Goal: Task Accomplishment & Management: Manage account settings

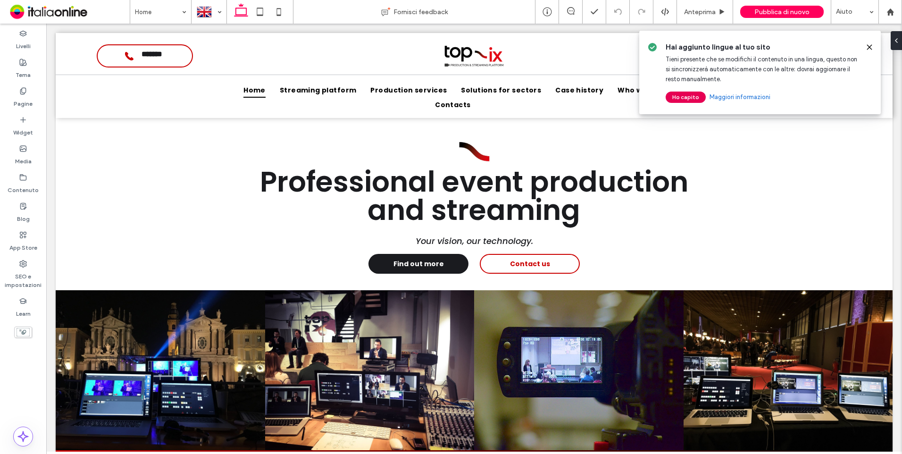
click at [677, 98] on button "Ho capito" at bounding box center [686, 97] width 40 height 11
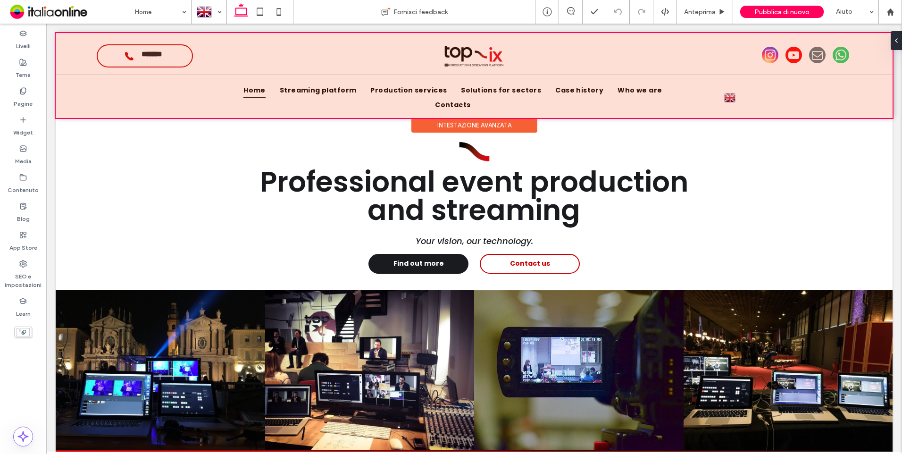
click at [732, 90] on div at bounding box center [474, 75] width 837 height 85
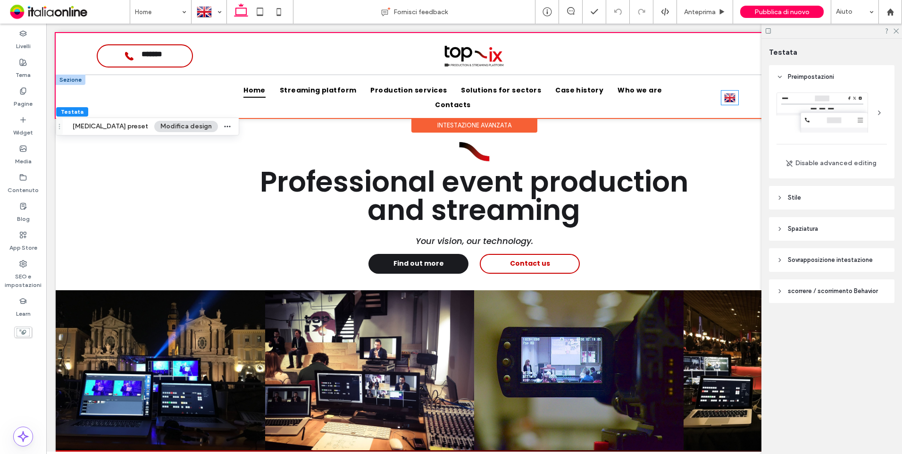
click at [729, 92] on img at bounding box center [729, 98] width 11 height 12
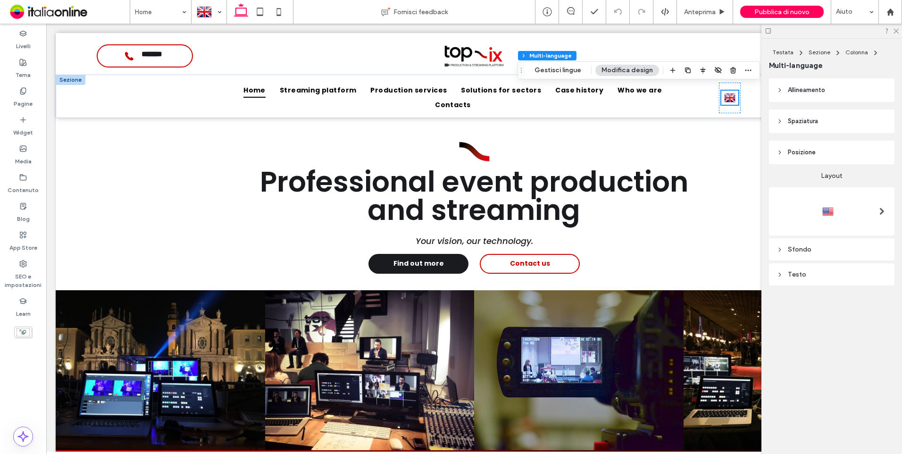
click at [855, 206] on div at bounding box center [832, 211] width 110 height 15
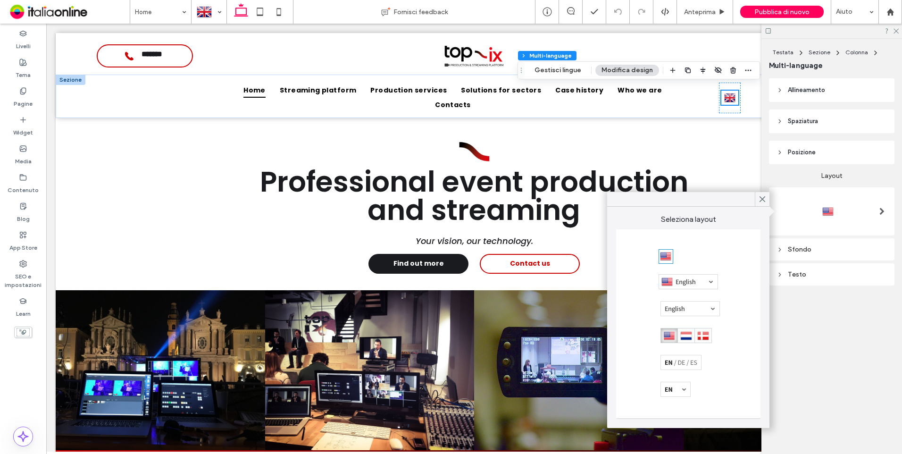
click at [680, 341] on div at bounding box center [685, 335] width 51 height 15
click at [894, 31] on icon at bounding box center [896, 30] width 6 height 6
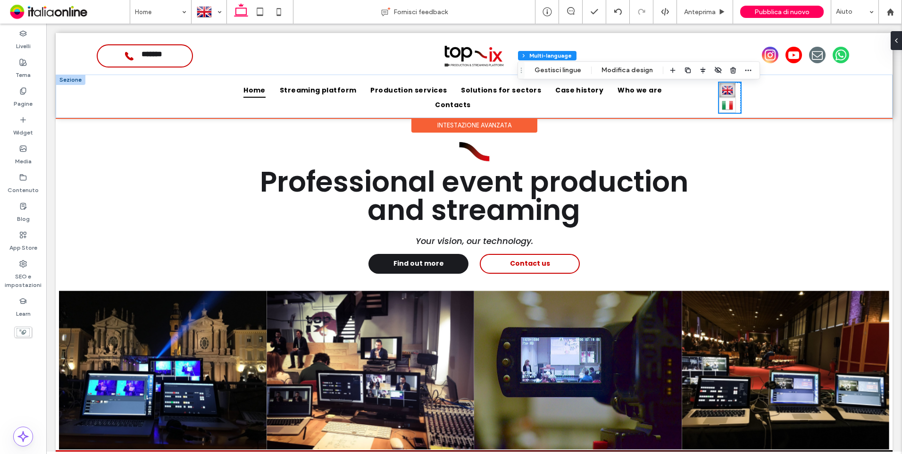
click at [727, 99] on img at bounding box center [727, 105] width 11 height 12
click at [769, 88] on div "Home Streaming platform Production services Solutions for sectors Case history …" at bounding box center [474, 96] width 837 height 43
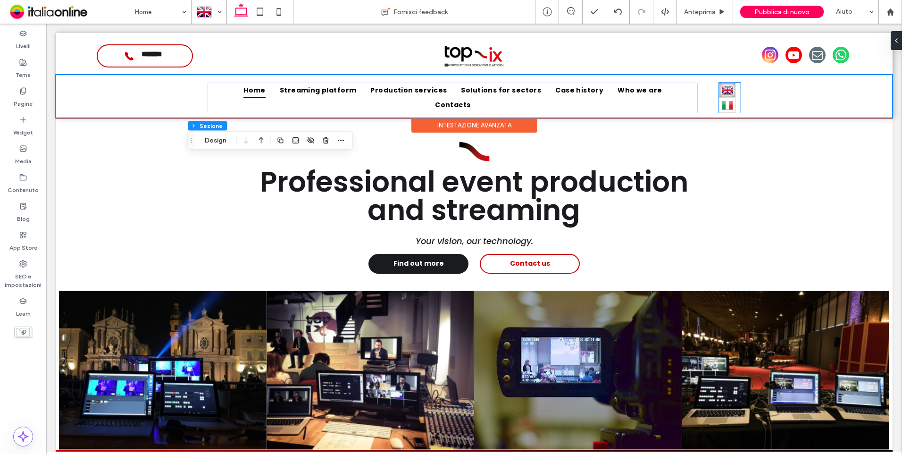
click at [732, 102] on link "Italiano it" at bounding box center [727, 105] width 17 height 15
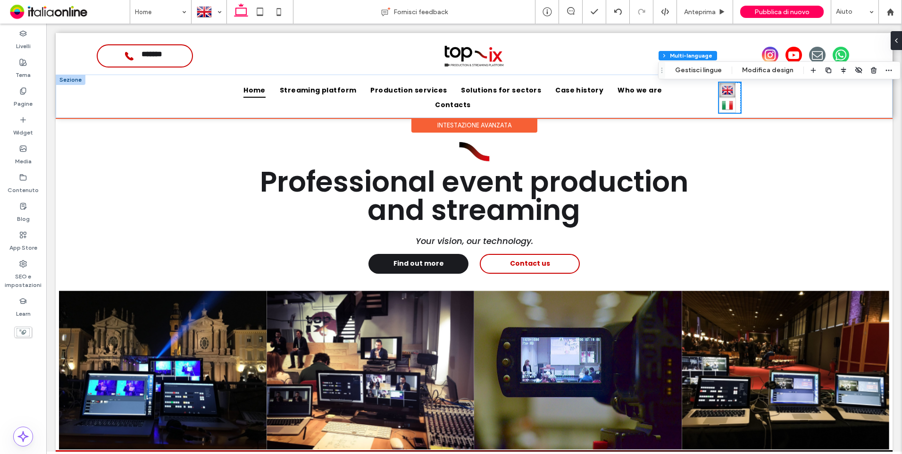
click at [734, 105] on div "English en Italiano it" at bounding box center [729, 98] width 21 height 30
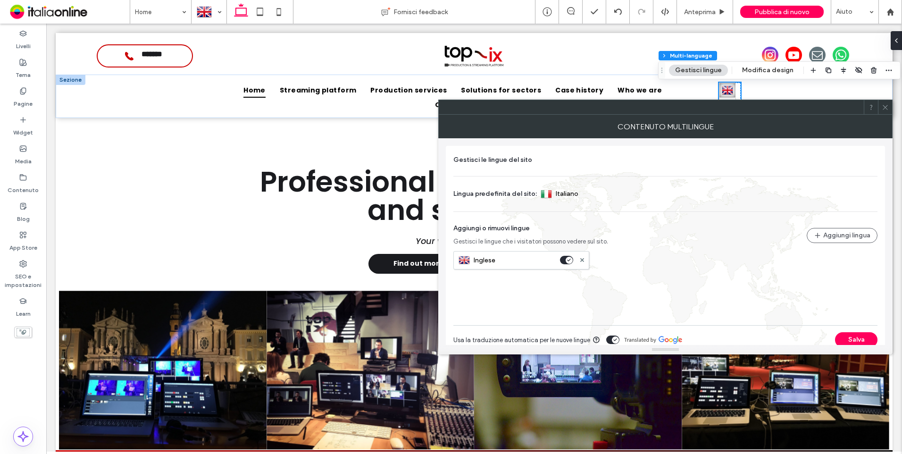
click at [886, 101] on span at bounding box center [885, 107] width 7 height 14
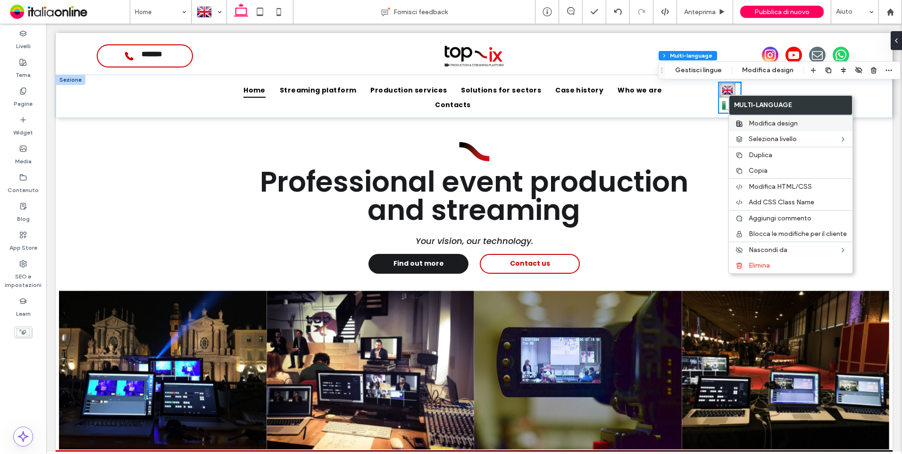
click at [801, 126] on label "Modifica design" at bounding box center [798, 123] width 98 height 8
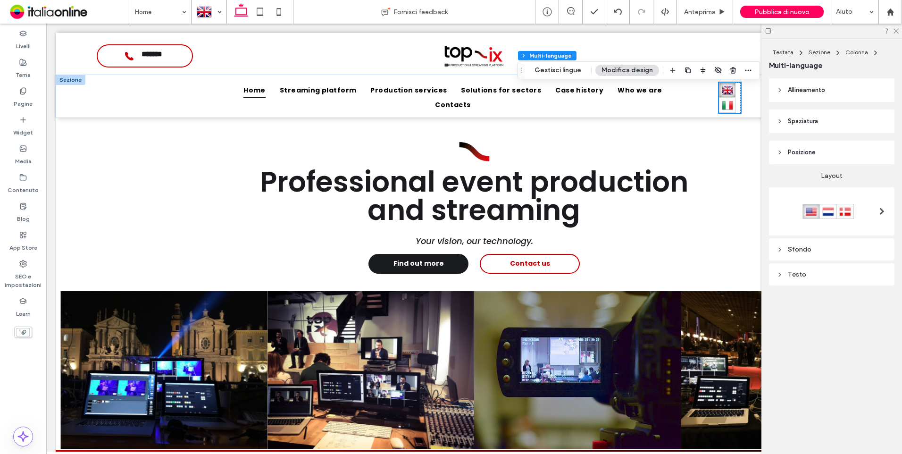
click at [880, 210] on span at bounding box center [881, 212] width 5 height 8
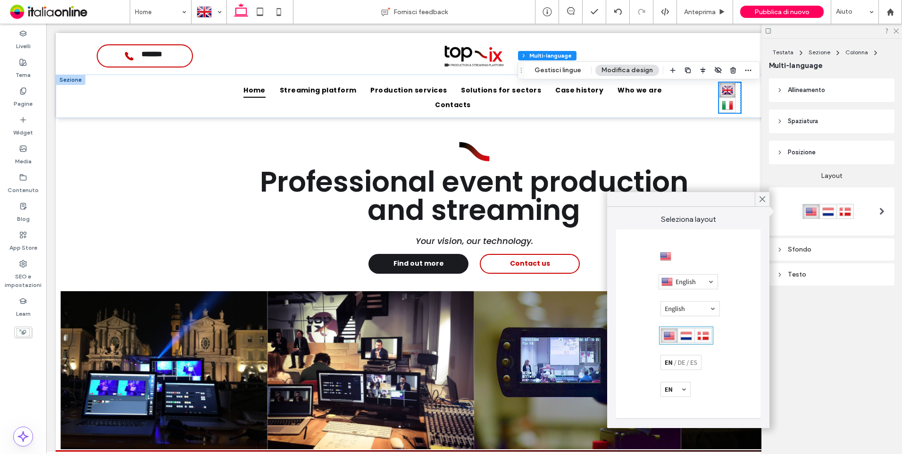
click at [688, 279] on div at bounding box center [688, 281] width 59 height 15
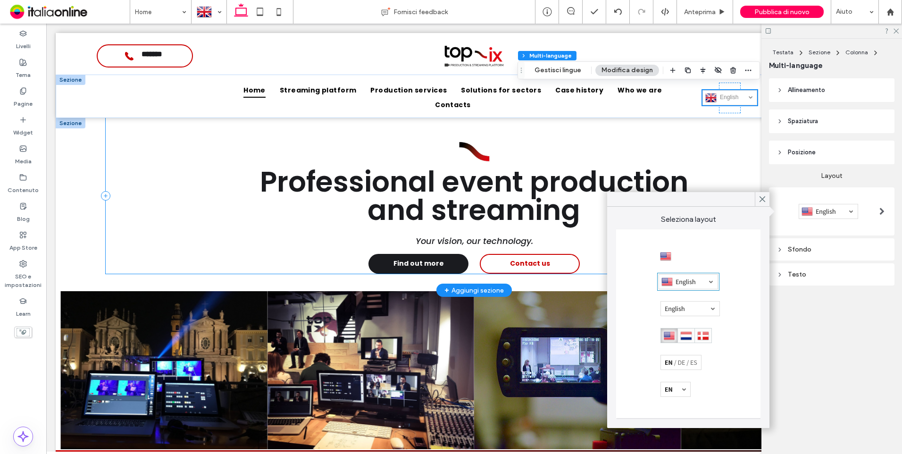
click at [702, 122] on div "Professional event production and streaming Your vision, our technology. Find o…" at bounding box center [474, 196] width 736 height 156
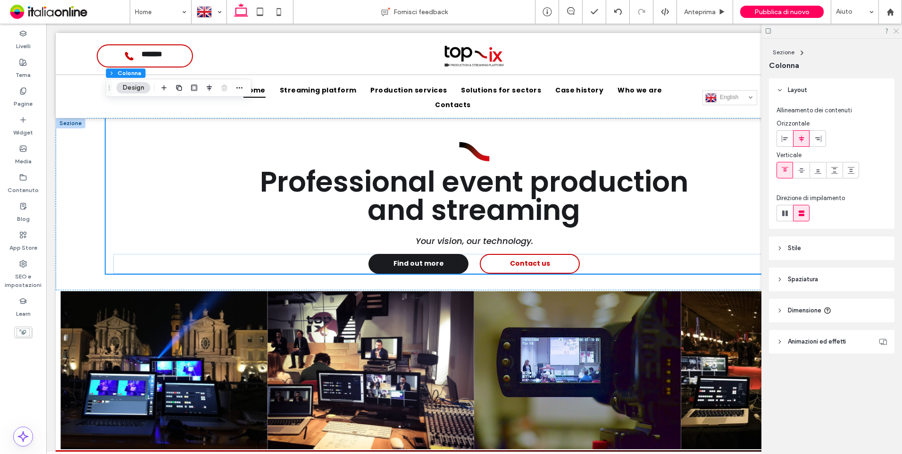
click at [898, 32] on icon at bounding box center [896, 30] width 6 height 6
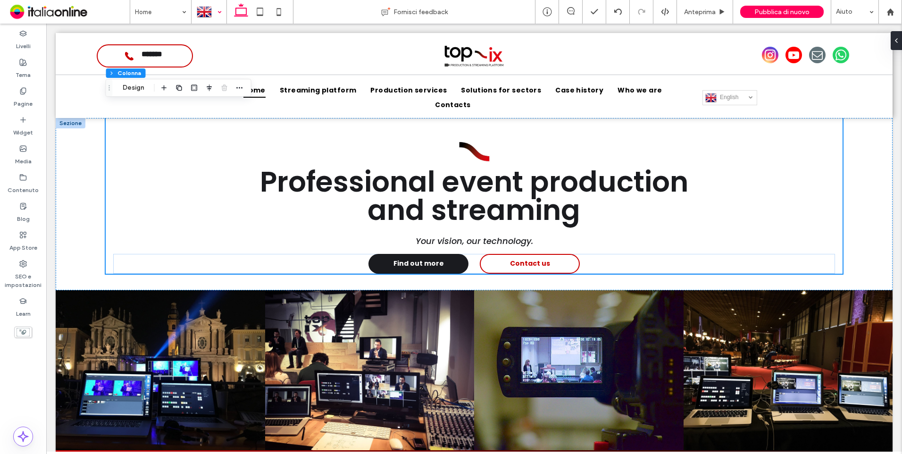
click at [210, 9] on div at bounding box center [209, 11] width 34 height 23
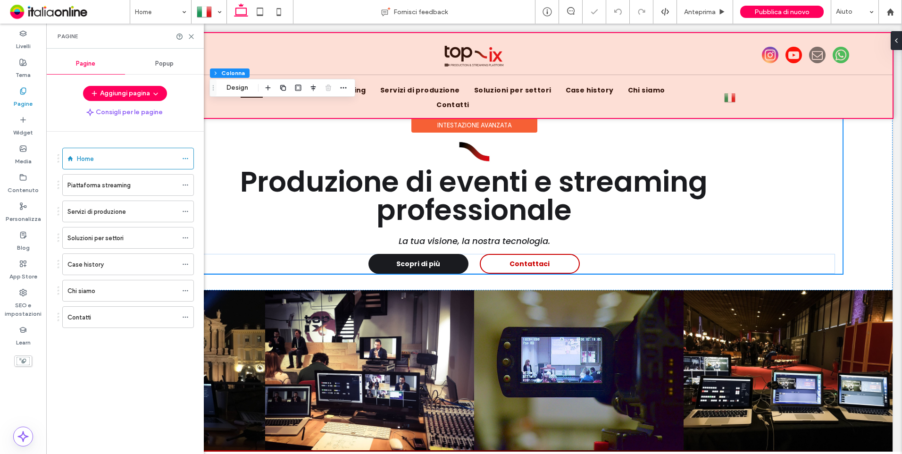
click at [724, 93] on div at bounding box center [474, 75] width 837 height 85
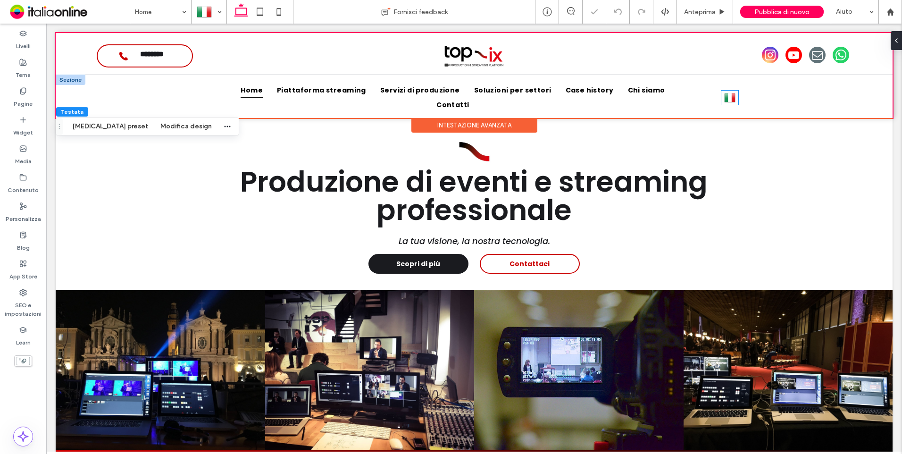
click at [726, 92] on img at bounding box center [729, 98] width 11 height 12
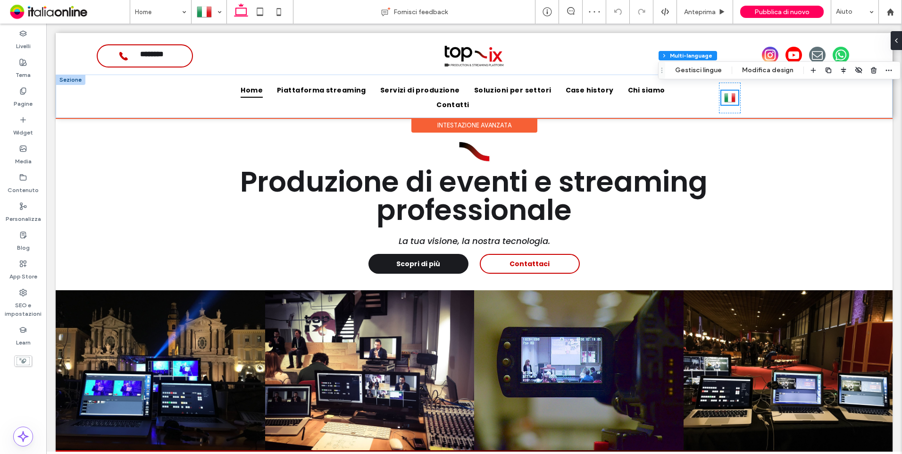
click at [726, 92] on img at bounding box center [729, 98] width 11 height 12
click at [730, 92] on img at bounding box center [729, 98] width 11 height 12
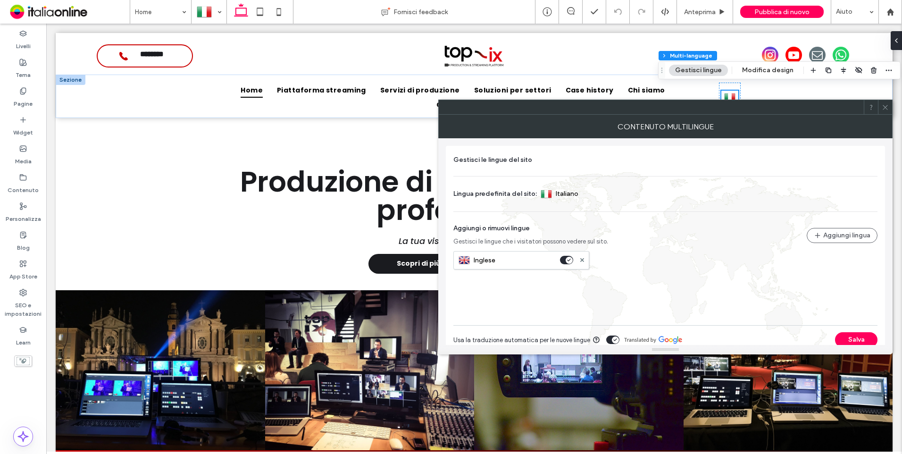
click at [888, 111] on span at bounding box center [885, 107] width 7 height 14
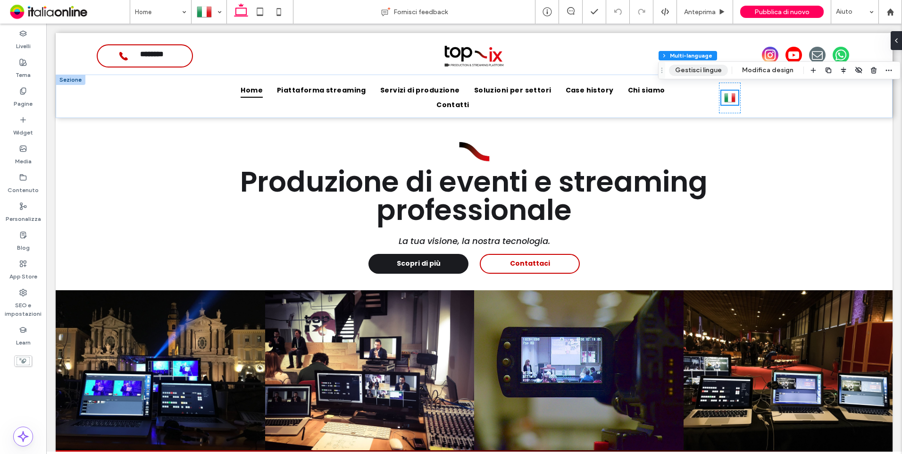
click at [712, 69] on button "Gestisci lingue" at bounding box center [698, 70] width 59 height 11
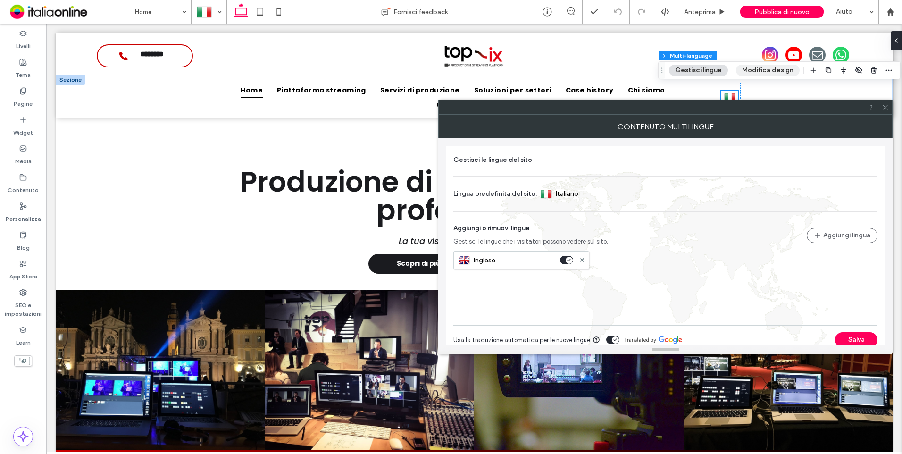
click at [783, 72] on button "Modifica design" at bounding box center [768, 70] width 64 height 11
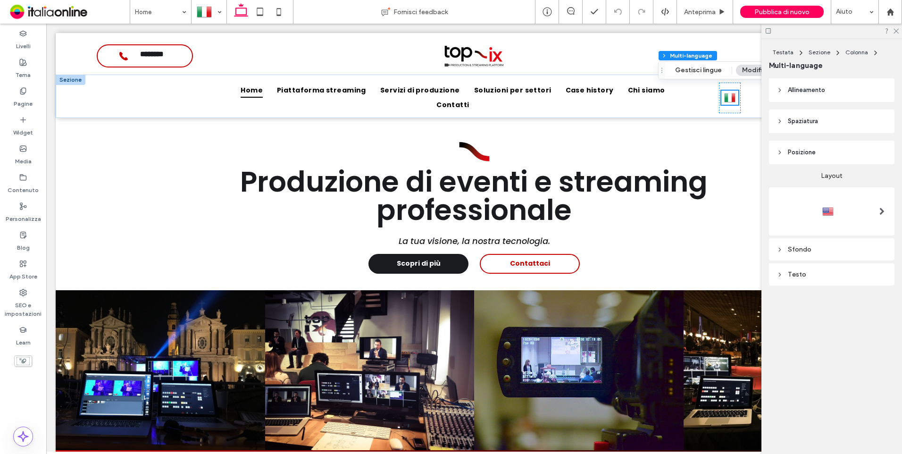
click at [850, 209] on div at bounding box center [832, 211] width 110 height 15
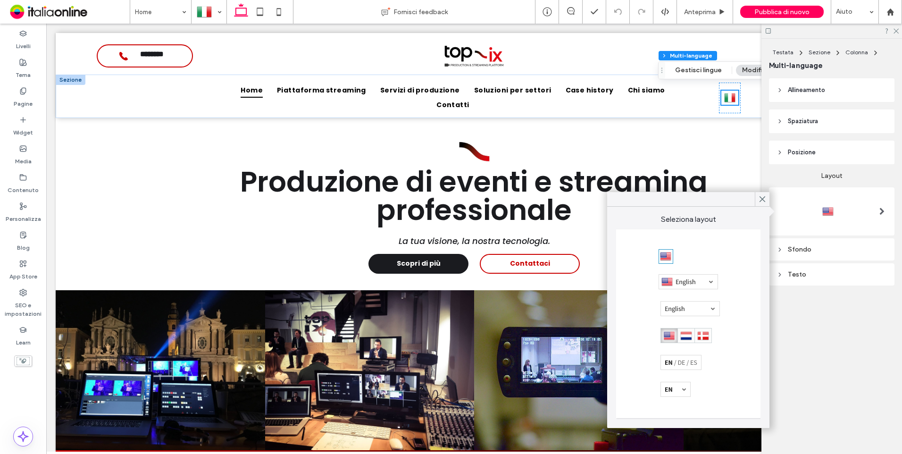
click at [659, 335] on div at bounding box center [688, 323] width 144 height 189
click at [679, 338] on div at bounding box center [685, 335] width 51 height 15
click at [803, 87] on span "Allineamento" at bounding box center [806, 89] width 37 height 9
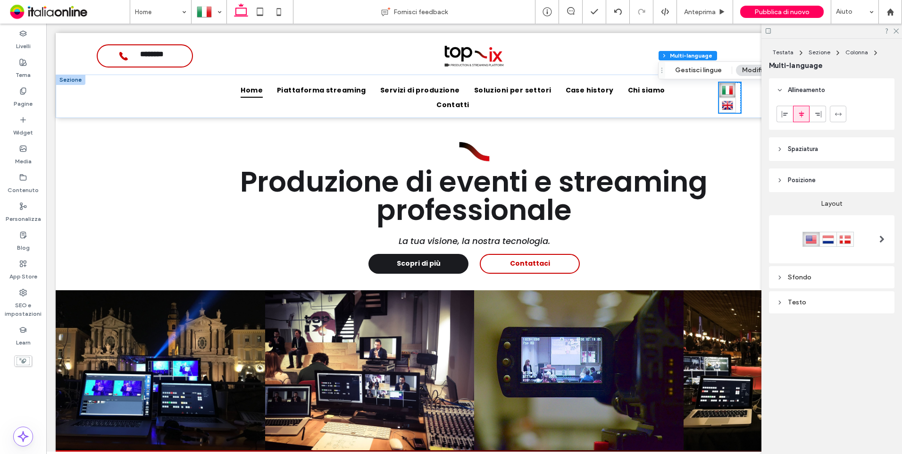
click at [799, 146] on span "Spaziatura" at bounding box center [803, 148] width 30 height 9
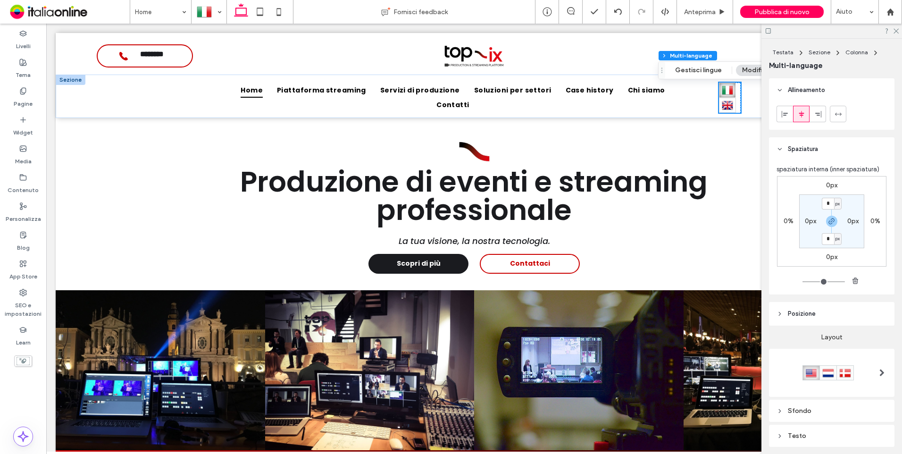
click at [786, 305] on header "Posizione" at bounding box center [831, 314] width 125 height 24
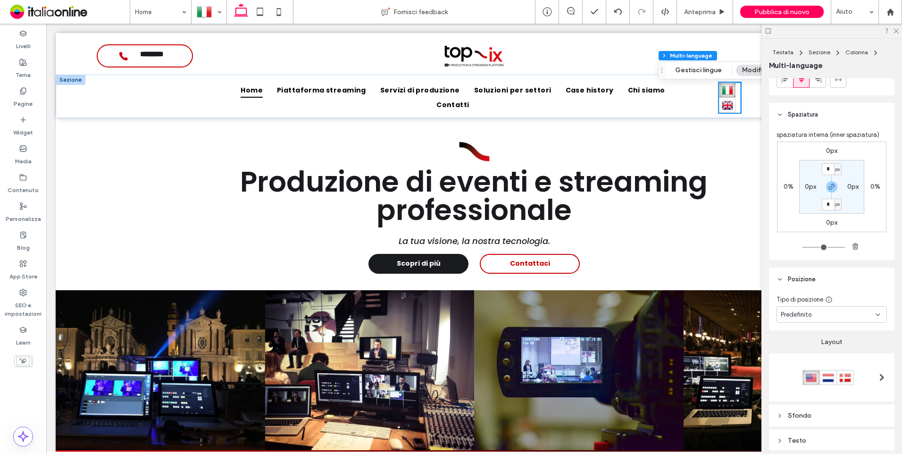
scroll to position [74, 0]
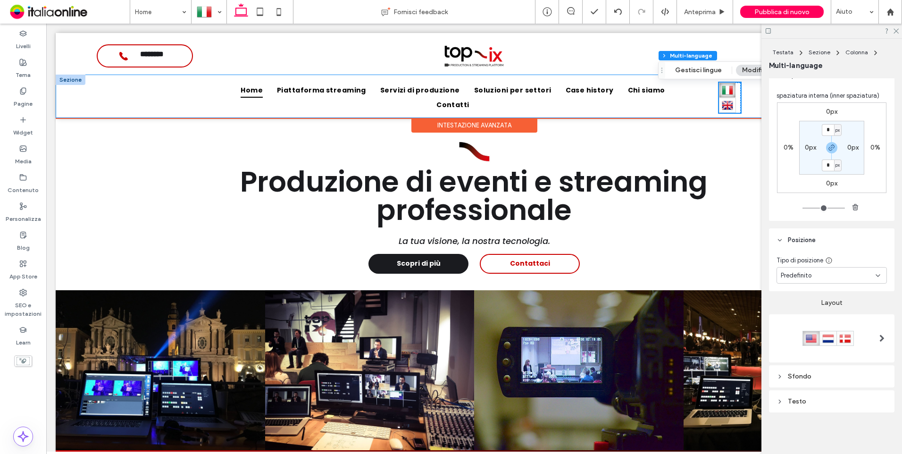
click at [695, 91] on div "Home Piattaforma streaming Servizi di produzione Soluzioni per settori Case his…" at bounding box center [474, 96] width 566 height 43
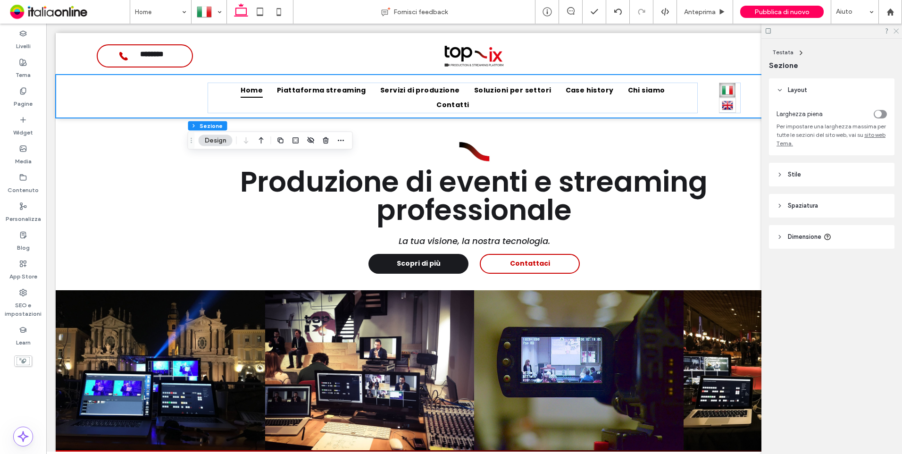
click at [895, 30] on icon at bounding box center [896, 30] width 6 height 6
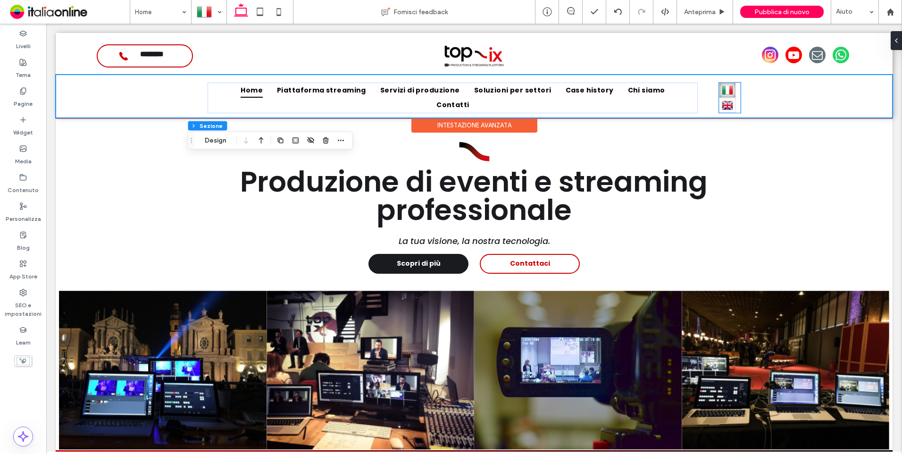
click at [727, 92] on img at bounding box center [727, 90] width 11 height 12
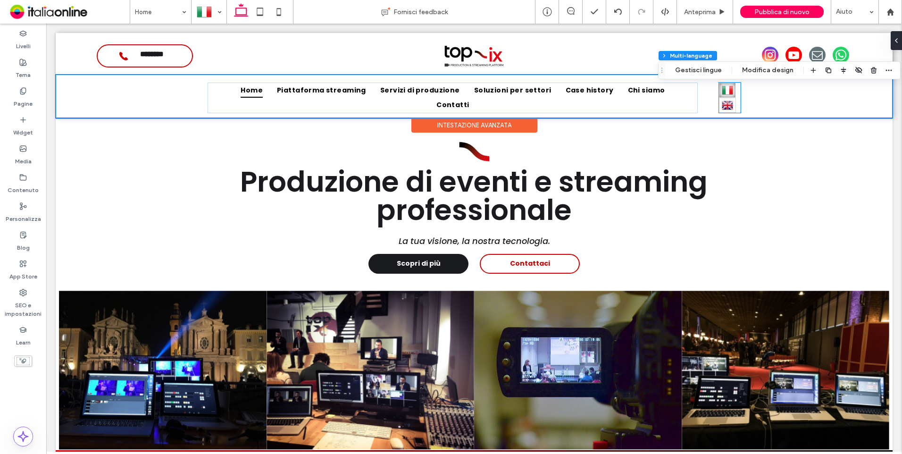
click at [727, 92] on img at bounding box center [727, 90] width 11 height 12
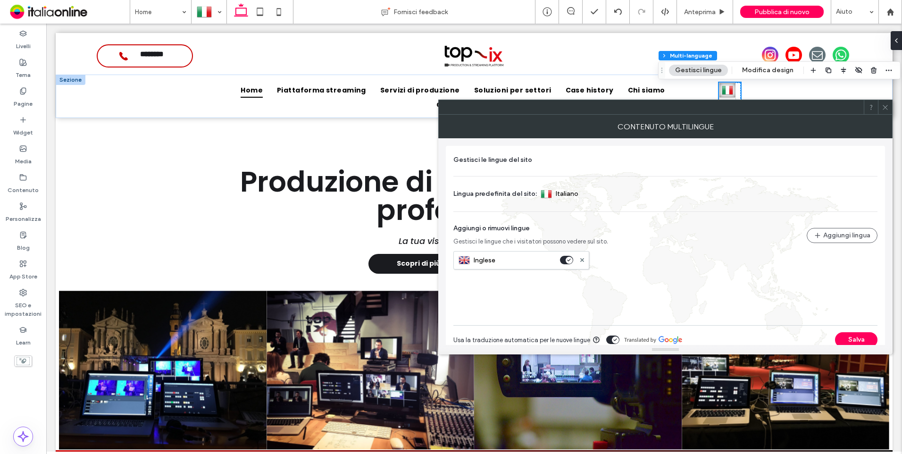
click at [891, 111] on div at bounding box center [885, 107] width 14 height 14
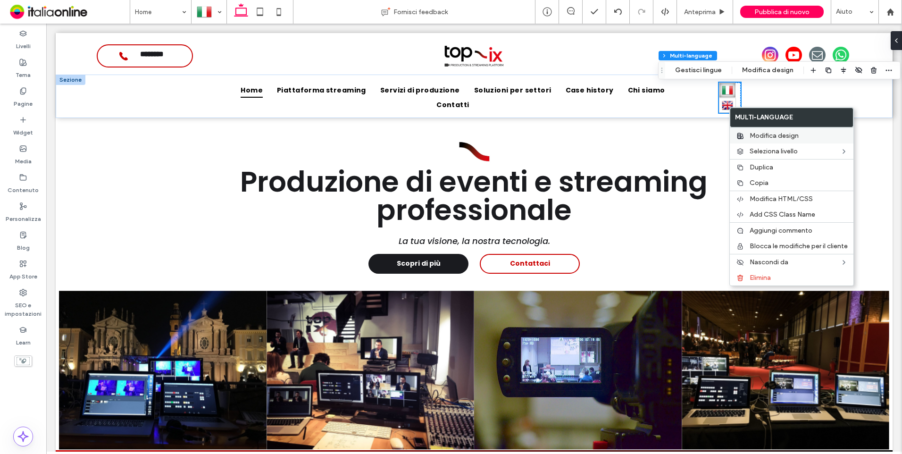
click at [773, 133] on span "Modifica design" at bounding box center [774, 136] width 49 height 8
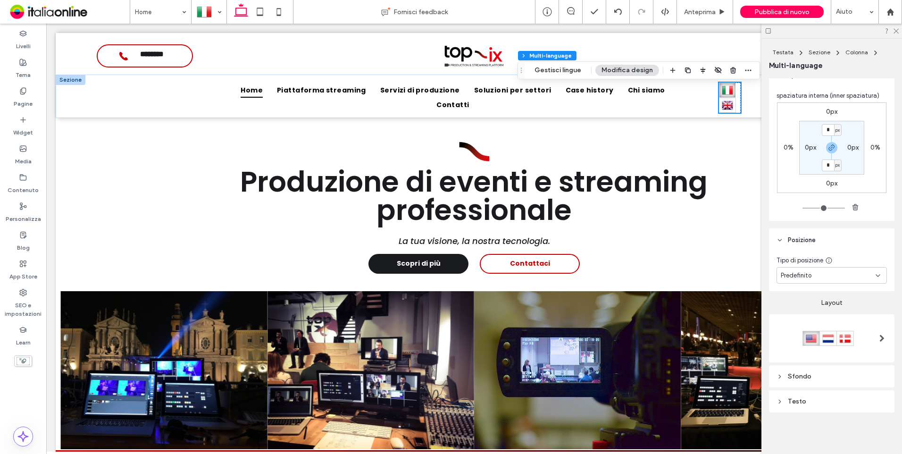
click at [833, 349] on div at bounding box center [832, 338] width 110 height 39
click at [833, 338] on div at bounding box center [827, 338] width 51 height 15
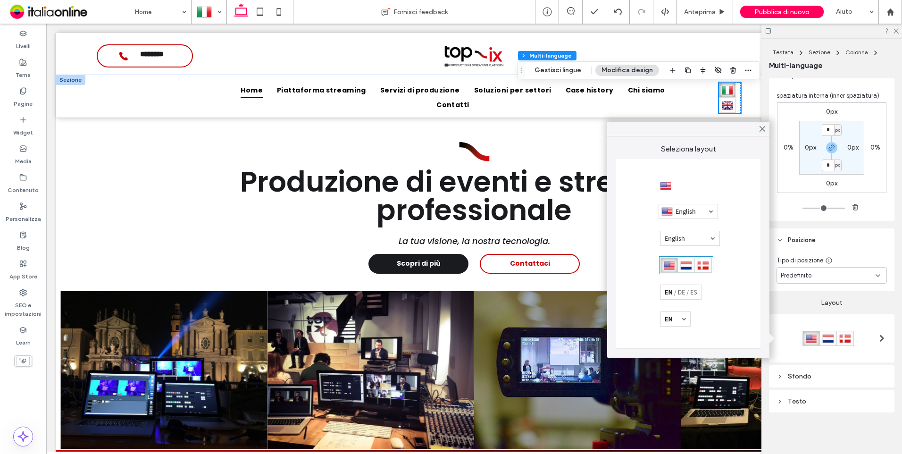
click at [694, 208] on div at bounding box center [688, 211] width 59 height 15
click at [757, 127] on div at bounding box center [762, 129] width 15 height 14
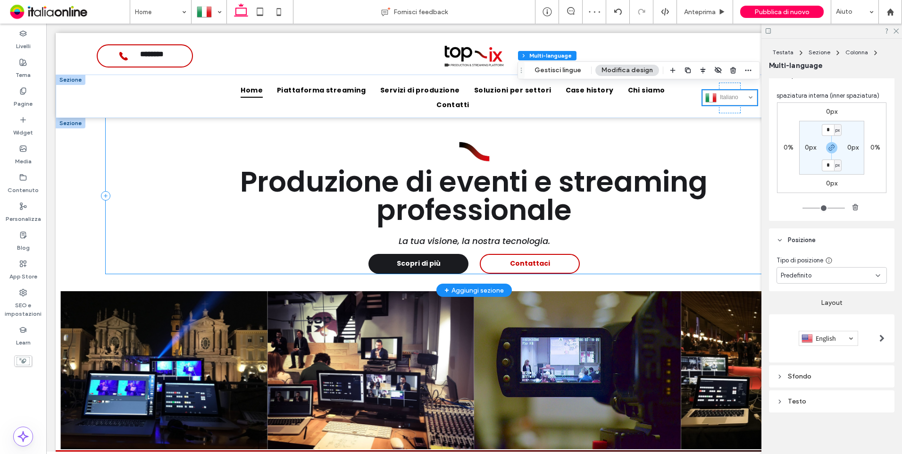
click at [744, 151] on div "Produzione di eventi e streaming professionale La tua visione, la nostra tecnol…" at bounding box center [474, 196] width 736 height 156
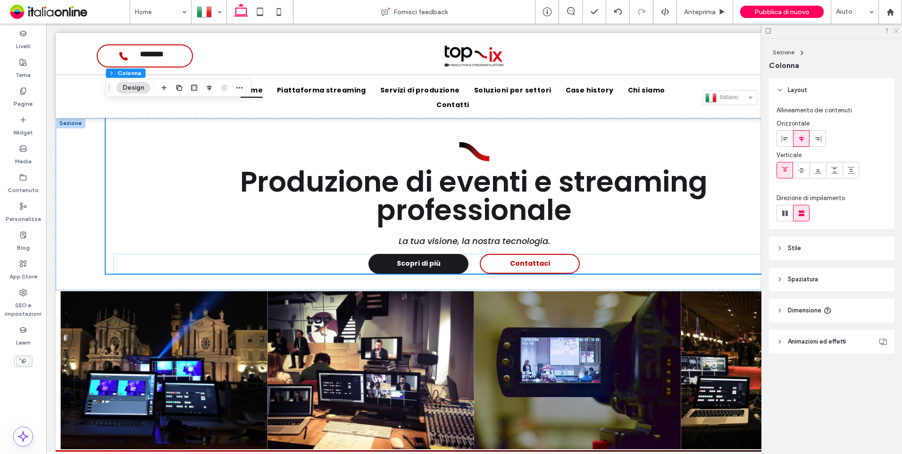
click at [898, 27] on icon at bounding box center [896, 30] width 6 height 6
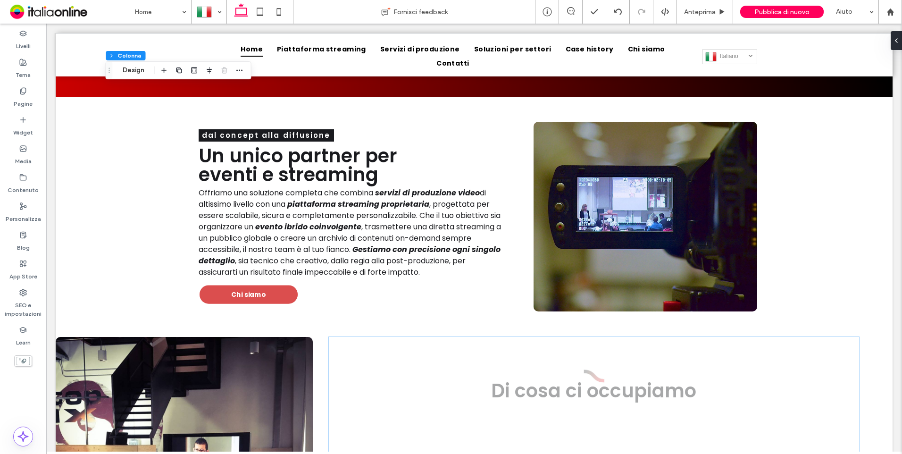
scroll to position [660, 0]
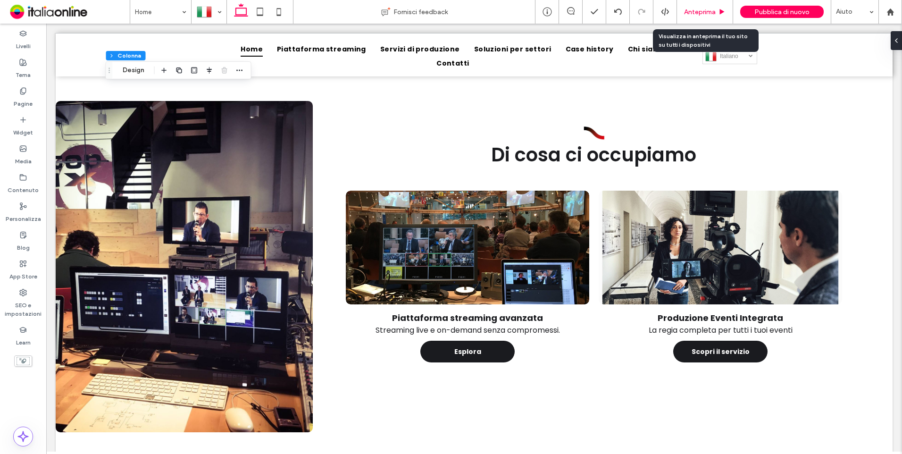
click at [706, 7] on div "Anteprima" at bounding box center [705, 12] width 56 height 24
click at [708, 11] on span "Anteprima" at bounding box center [700, 12] width 32 height 8
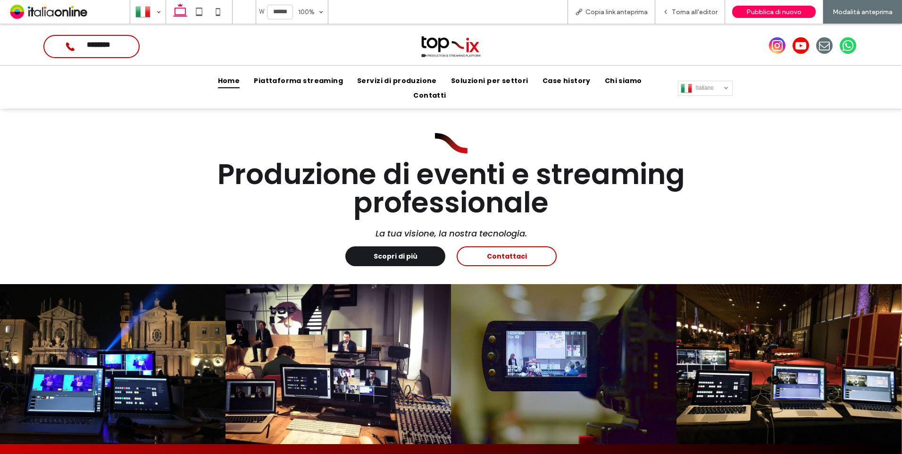
click at [715, 84] on span "Italiano" at bounding box center [710, 87] width 30 height 7
click at [765, 15] on span "Pubblica di nuovo" at bounding box center [773, 12] width 55 height 8
